Goal: Navigation & Orientation: Find specific page/section

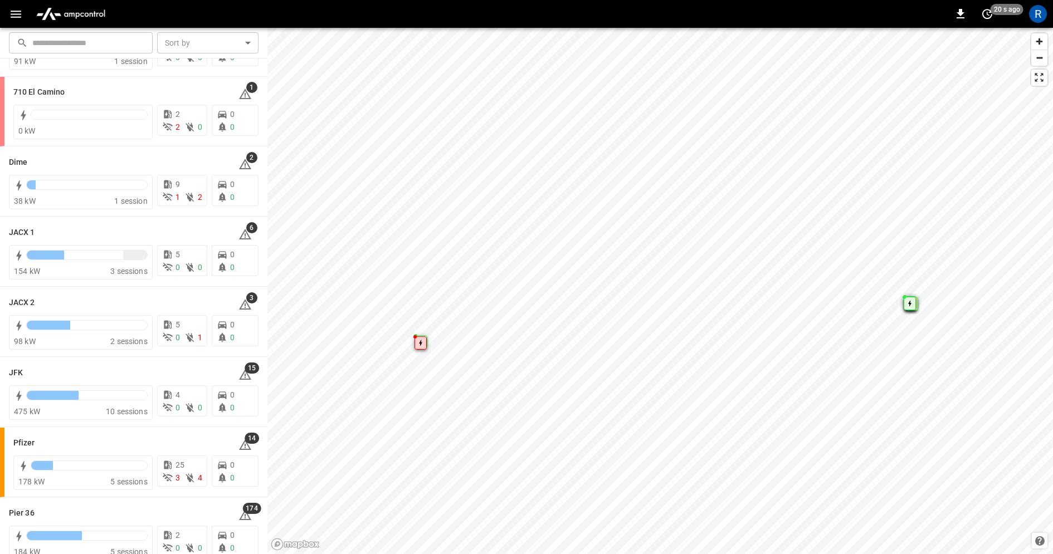
scroll to position [82, 0]
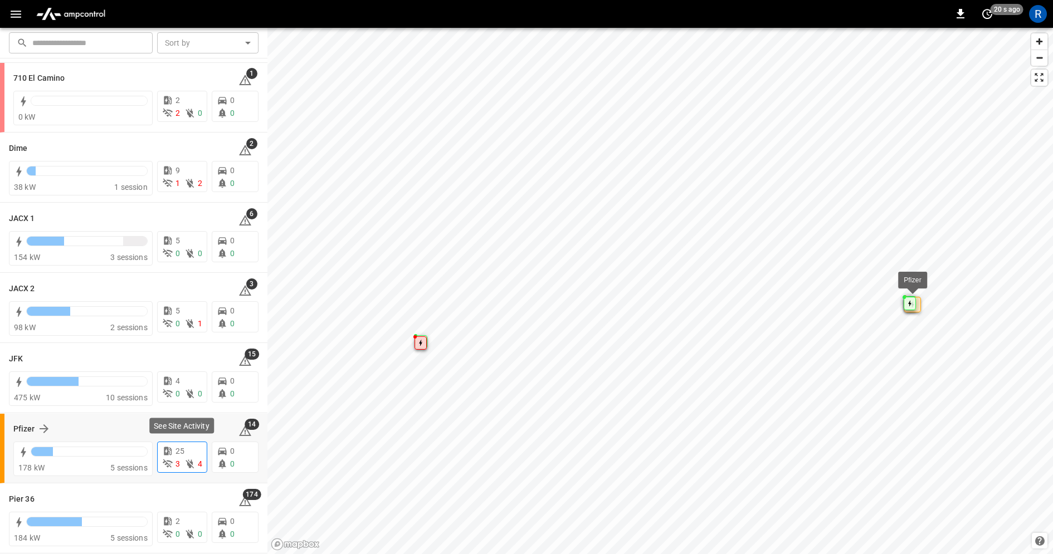
click at [181, 451] on span "25" at bounding box center [179, 451] width 9 height 9
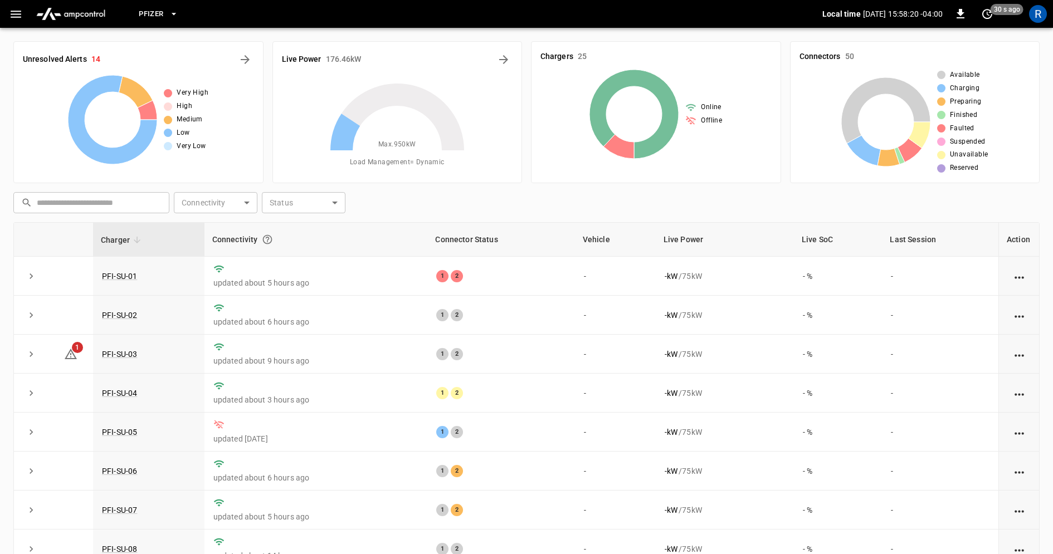
click at [175, 16] on icon "button" at bounding box center [173, 13] width 11 height 11
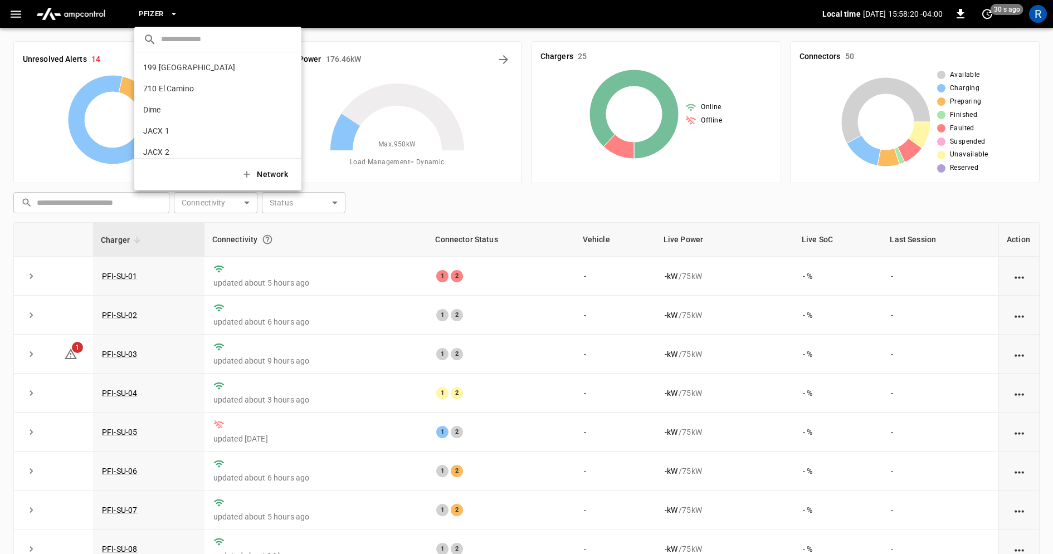
scroll to position [72, 0]
click at [290, 124] on icon "copy" at bounding box center [286, 122] width 10 height 10
